Goal: Transaction & Acquisition: Purchase product/service

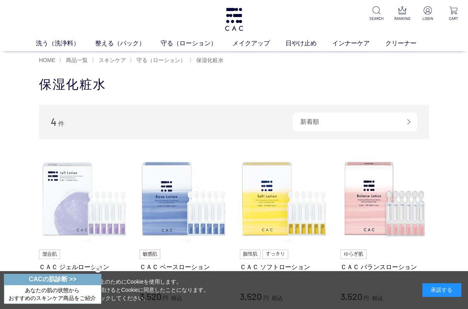
click at [305, 40] on link "日やけ止め" at bounding box center [309, 43] width 47 height 9
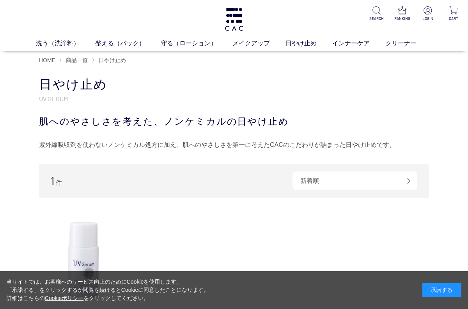
click at [360, 46] on link "インナーケア" at bounding box center [358, 43] width 53 height 9
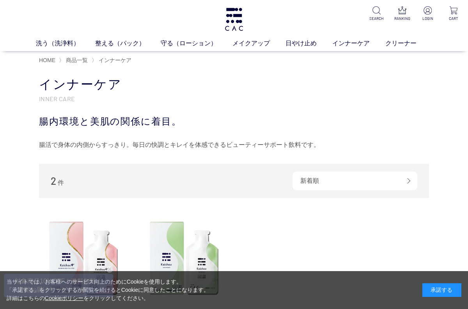
click at [204, 39] on link "守る（ローション）" at bounding box center [197, 43] width 72 height 9
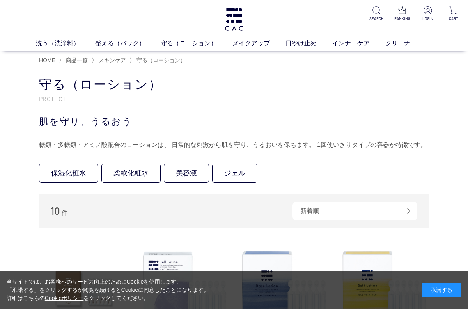
click at [373, 13] on img at bounding box center [377, 10] width 8 height 8
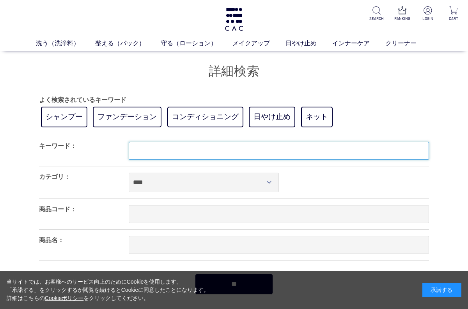
click at [217, 151] on input "text" at bounding box center [279, 151] width 300 height 18
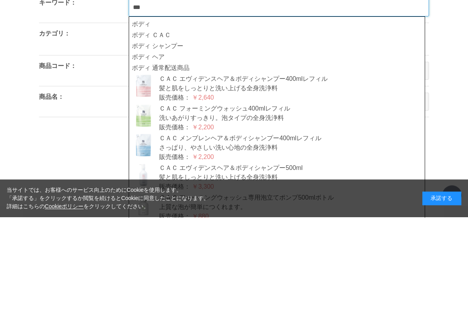
type input "***"
